Goal: Task Accomplishment & Management: Manage account settings

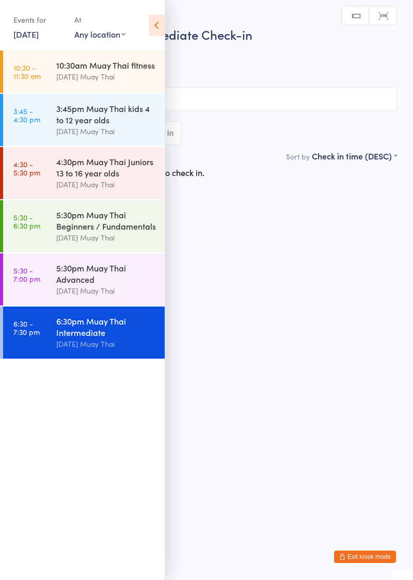
click at [156, 29] on icon at bounding box center [157, 25] width 16 height 22
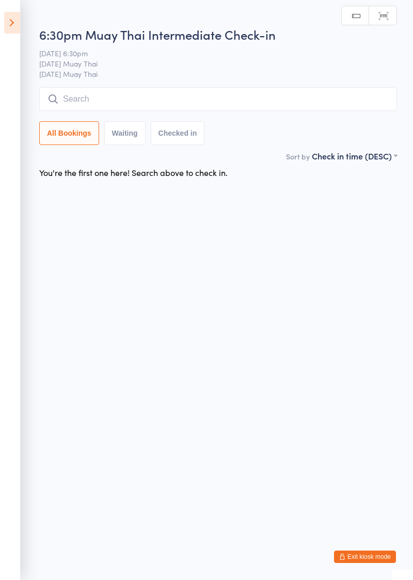
click at [120, 101] on input "search" at bounding box center [218, 99] width 358 height 24
type input "[DEMOGRAPHIC_DATA]"
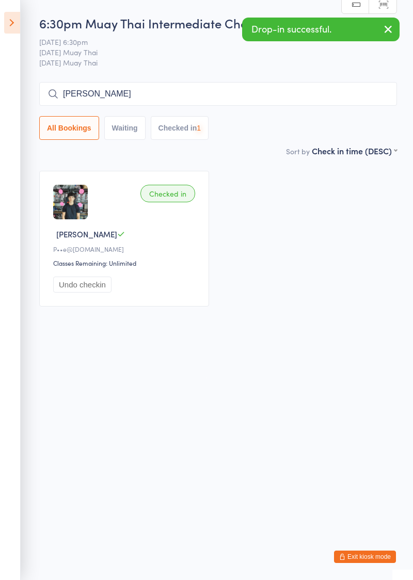
type input "[PERSON_NAME]"
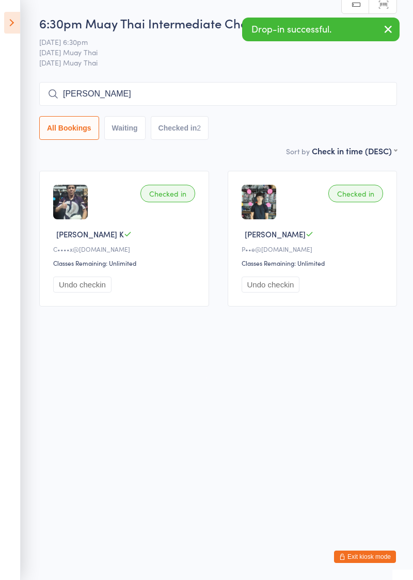
type input "[PERSON_NAME]"
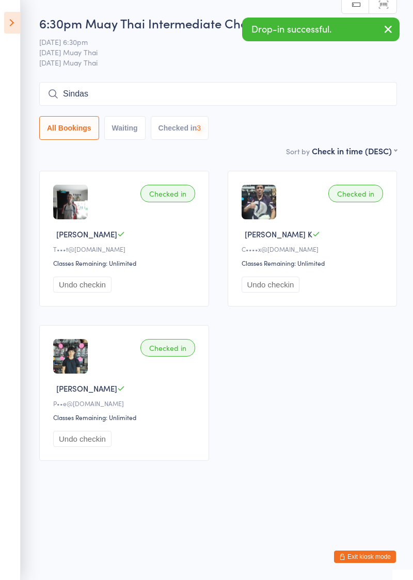
type input "Sindas"
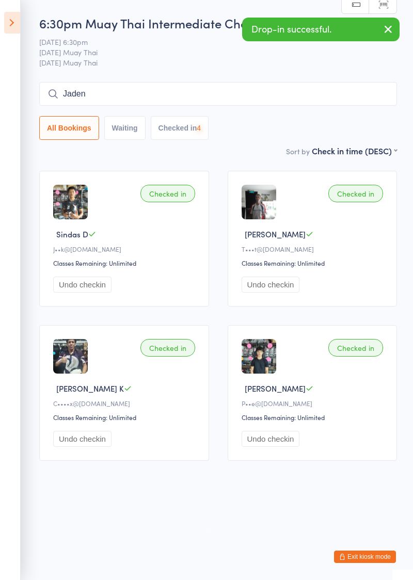
type input "Jaden"
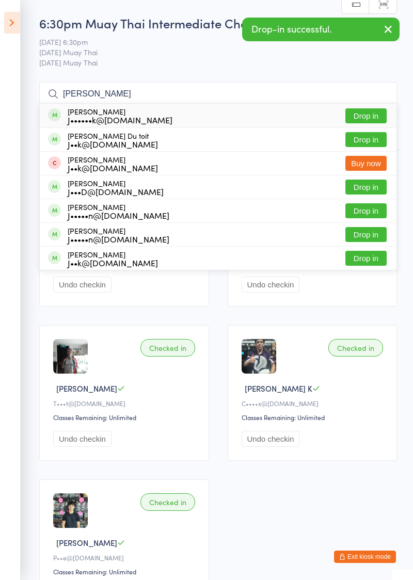
type input "[PERSON_NAME]"
click at [367, 139] on button "Drop in" at bounding box center [365, 139] width 41 height 15
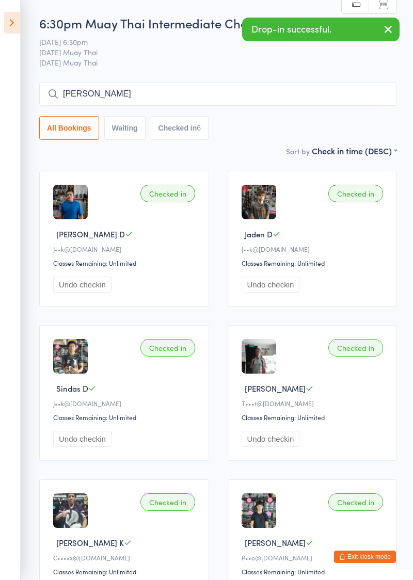
type input "[PERSON_NAME]"
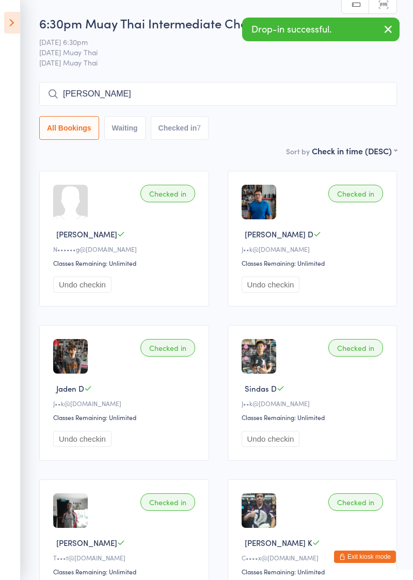
type input "[PERSON_NAME]"
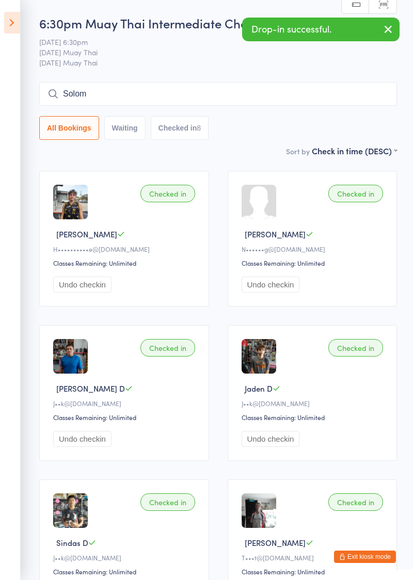
type input "Solom"
type input "W"
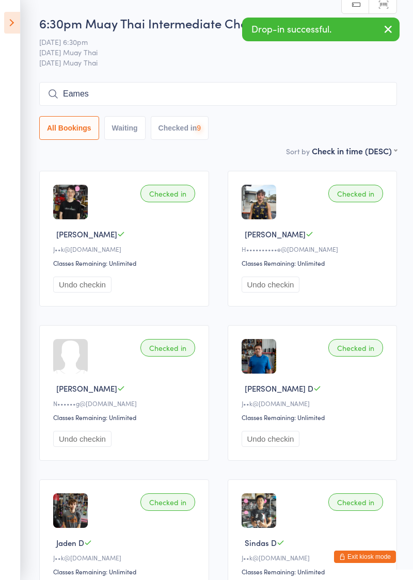
type input "Eames"
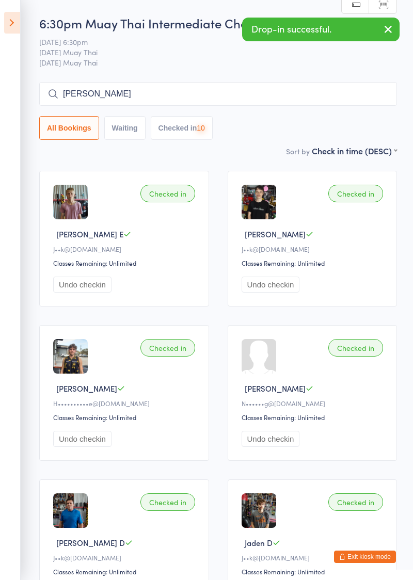
type input "[PERSON_NAME]"
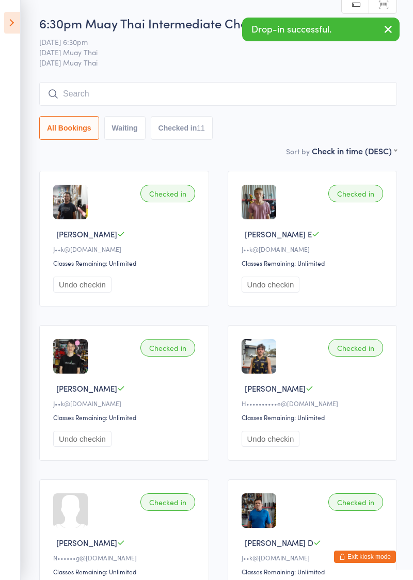
click at [7, 27] on icon at bounding box center [12, 23] width 16 height 22
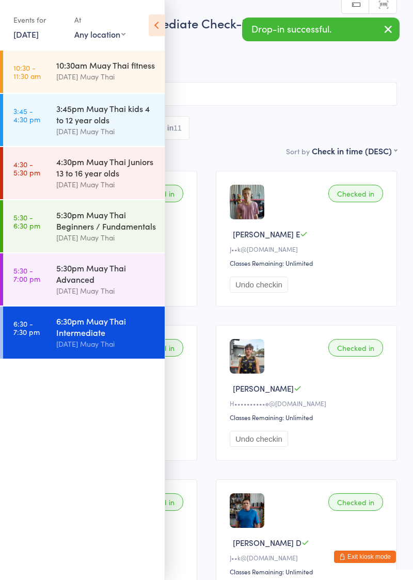
click at [15, 29] on link "[DATE]" at bounding box center [25, 33] width 25 height 11
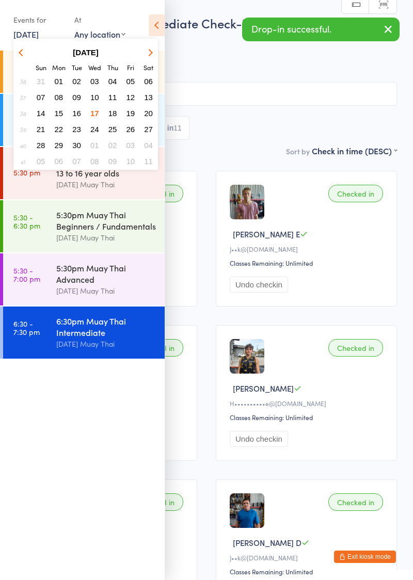
click at [369, 563] on button "Exit kiosk mode" at bounding box center [365, 557] width 62 height 12
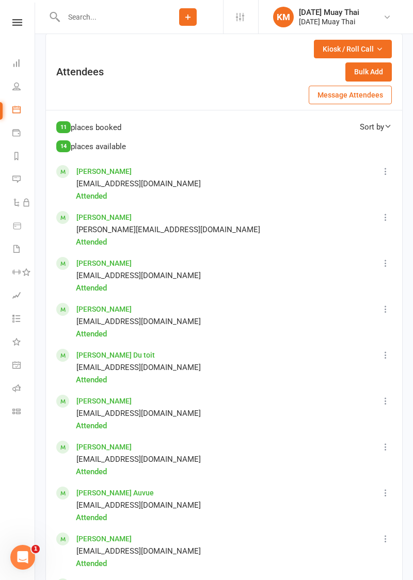
scroll to position [561, 0]
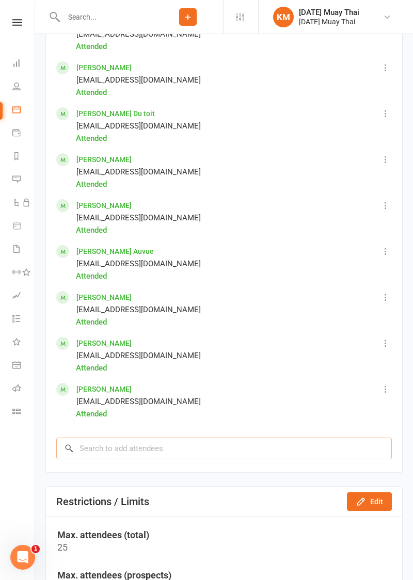
click at [92, 453] on input "search" at bounding box center [224, 449] width 336 height 22
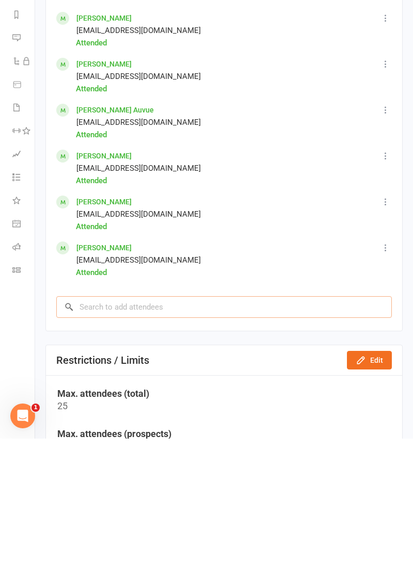
scroll to position [845, 0]
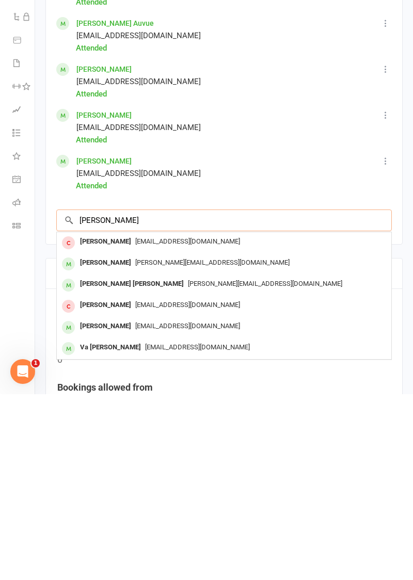
type input "Charlie"
click at [77, 424] on div "Charlie Watego" at bounding box center [105, 427] width 59 height 15
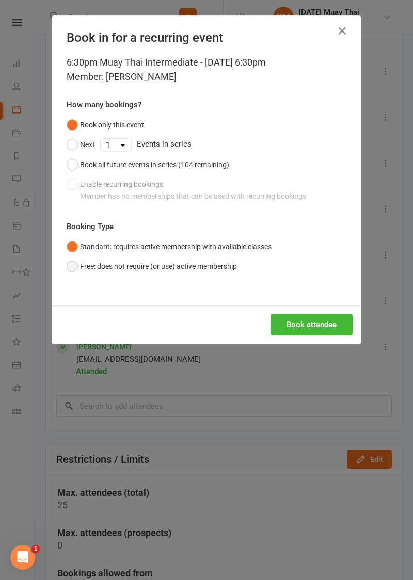
click at [73, 270] on button "Free: does not require (or use) active membership" at bounding box center [152, 267] width 170 height 20
click at [307, 334] on button "Book attendee" at bounding box center [312, 325] width 82 height 22
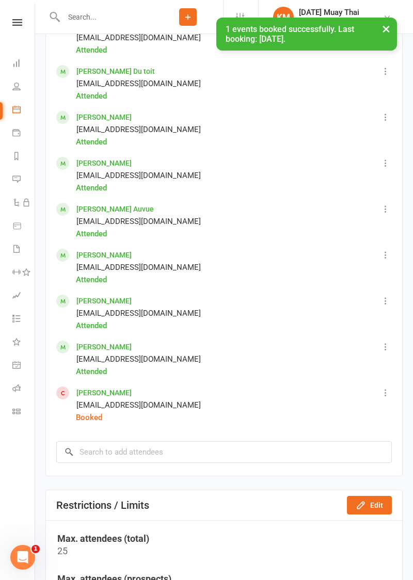
click at [384, 396] on icon at bounding box center [386, 393] width 10 height 10
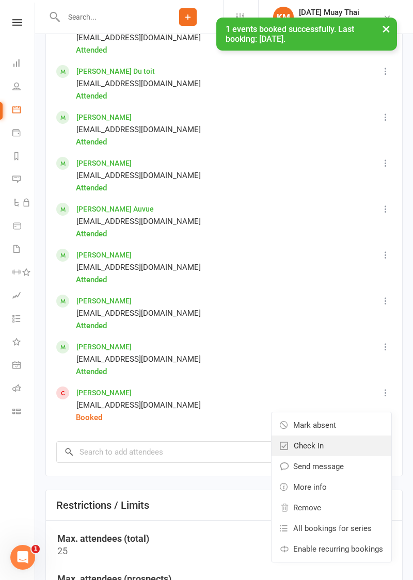
click at [329, 445] on link "Check in" at bounding box center [332, 446] width 120 height 21
